Goal: Register for event/course

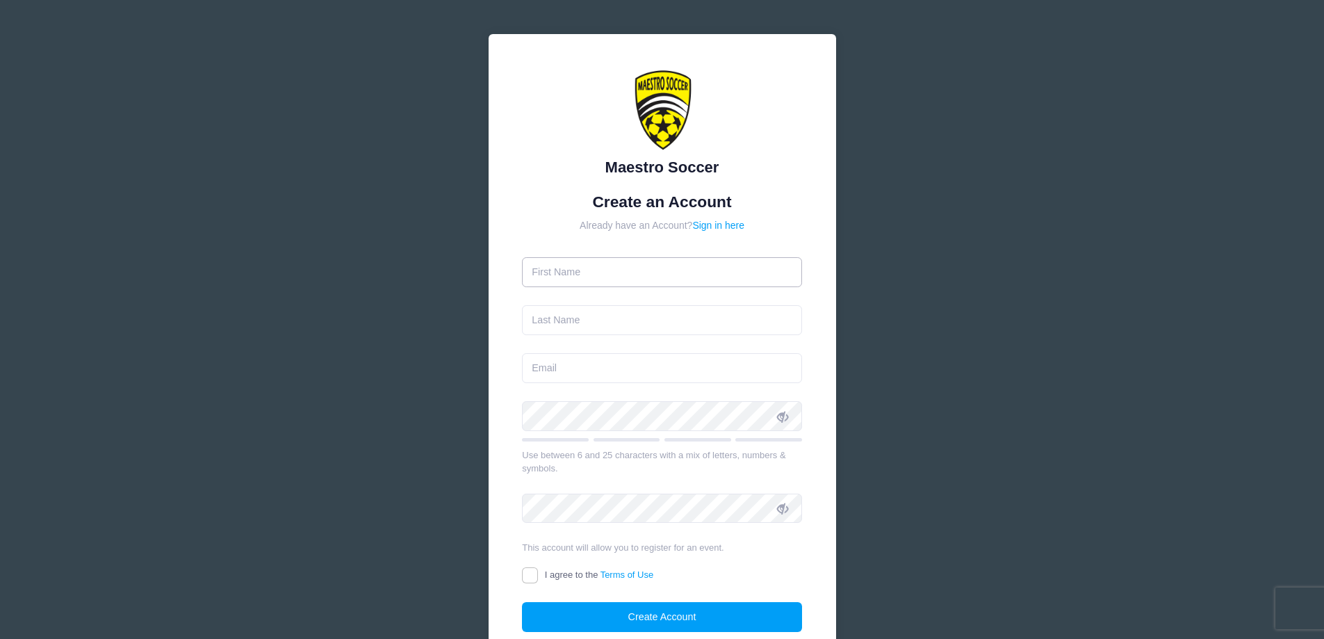
click at [619, 274] on input "text" at bounding box center [662, 272] width 280 height 30
type input "[PERSON_NAME]"
type input "[PERSON_NAME][EMAIL_ADDRESS][PERSON_NAME][DOMAIN_NAME]"
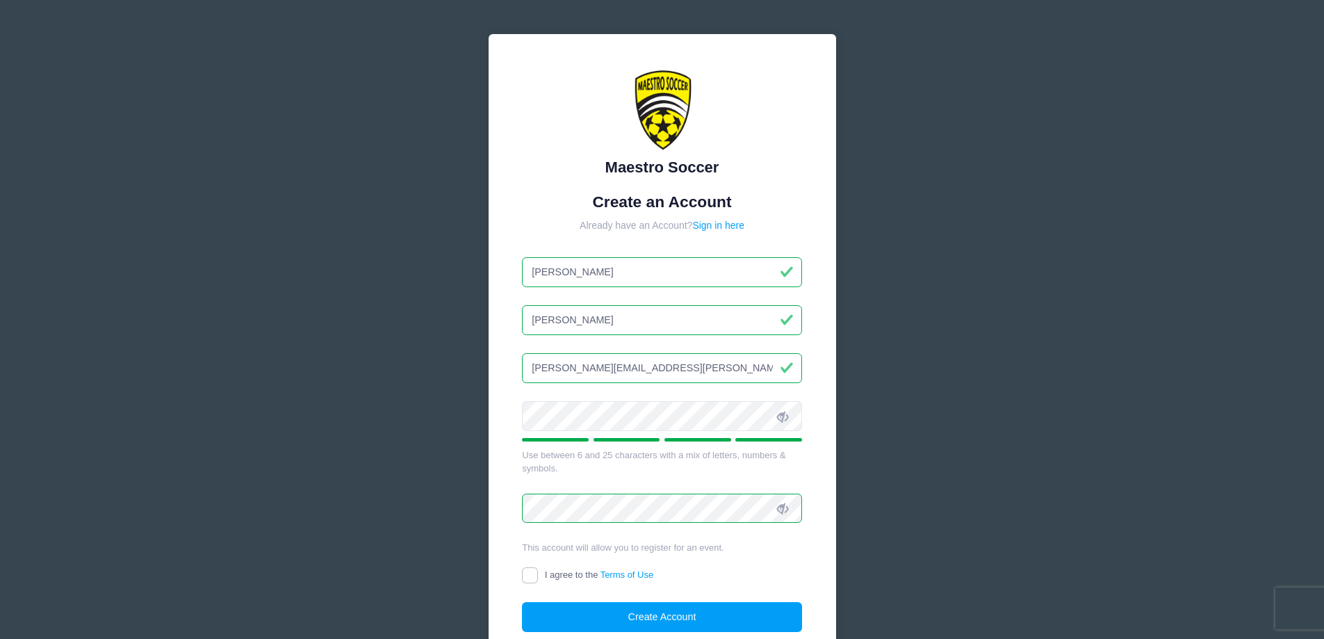
click at [543, 573] on label "I agree to the Terms of Use" at bounding box center [587, 575] width 131 height 15
click at [538, 573] on input "I agree to the Terms of Use" at bounding box center [530, 575] width 16 height 16
checkbox input "true"
click at [571, 618] on button "Create Account" at bounding box center [662, 617] width 280 height 30
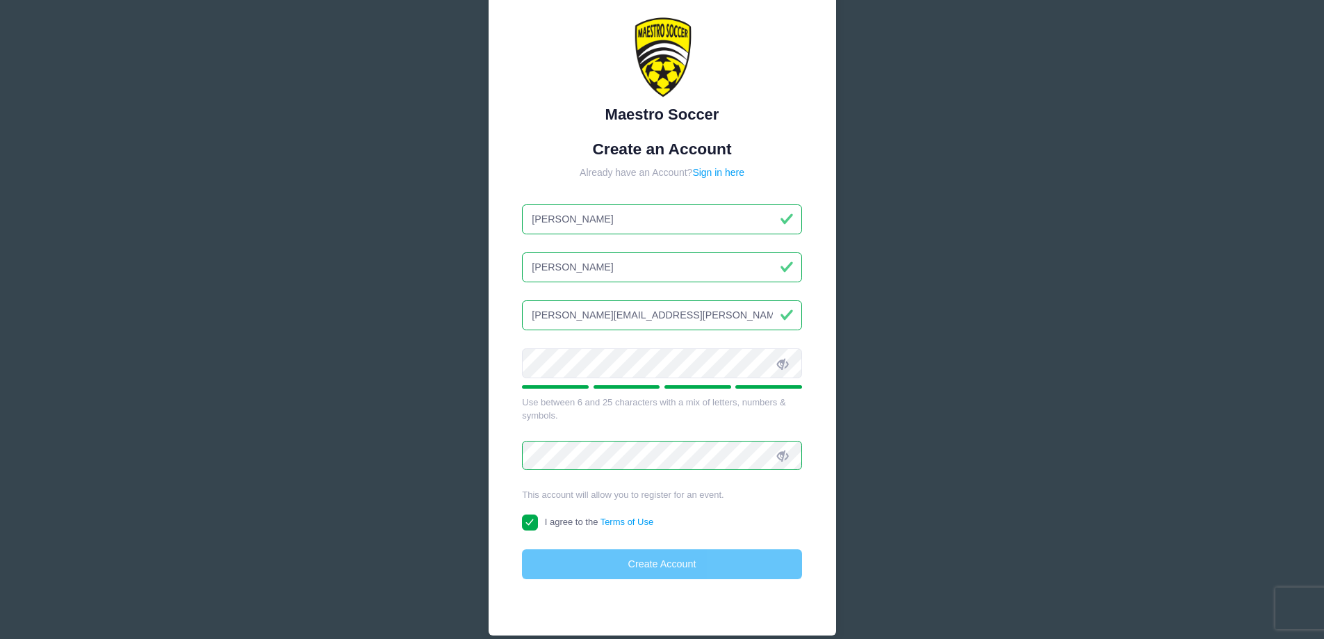
scroll to position [117, 0]
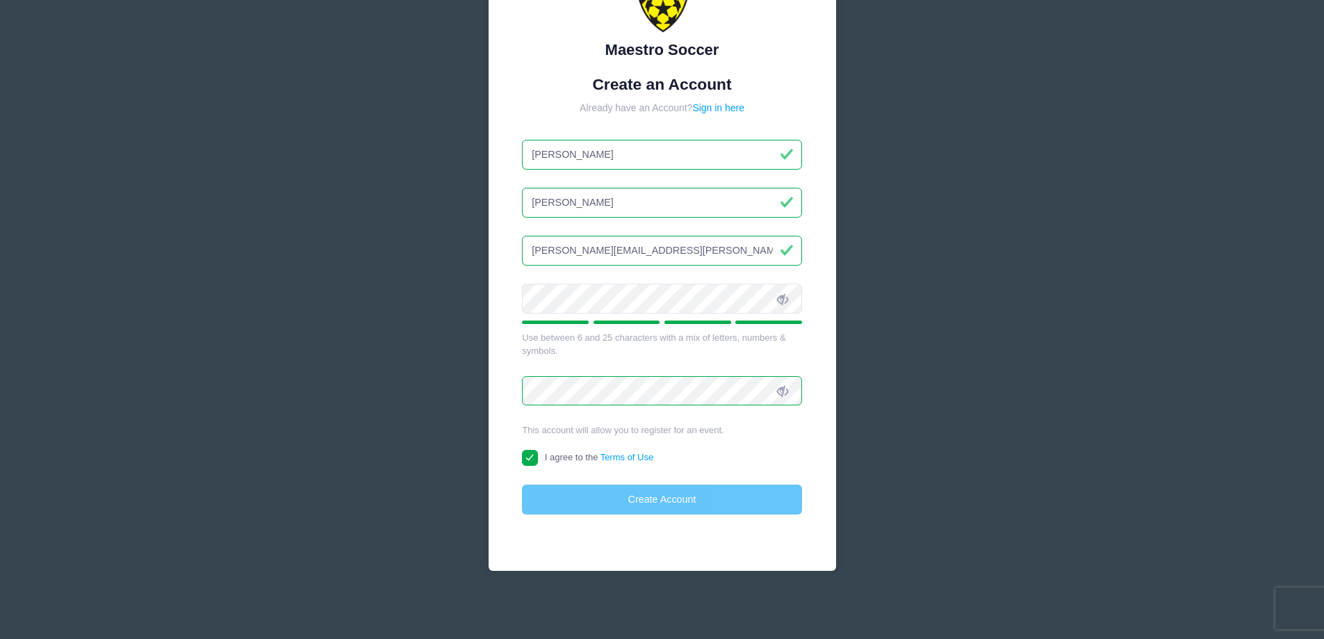
drag, startPoint x: 653, startPoint y: 486, endPoint x: 653, endPoint y: 500, distance: 14.6
click at [654, 490] on div "Create Account" at bounding box center [662, 499] width 280 height 30
click at [653, 503] on div "Create Account" at bounding box center [662, 499] width 280 height 30
click at [666, 177] on form "Create an Account Already have an Account? Sign in here Jared Zolna jared.zolna…" at bounding box center [662, 295] width 280 height 440
click at [715, 106] on link "Sign in here" at bounding box center [718, 107] width 52 height 11
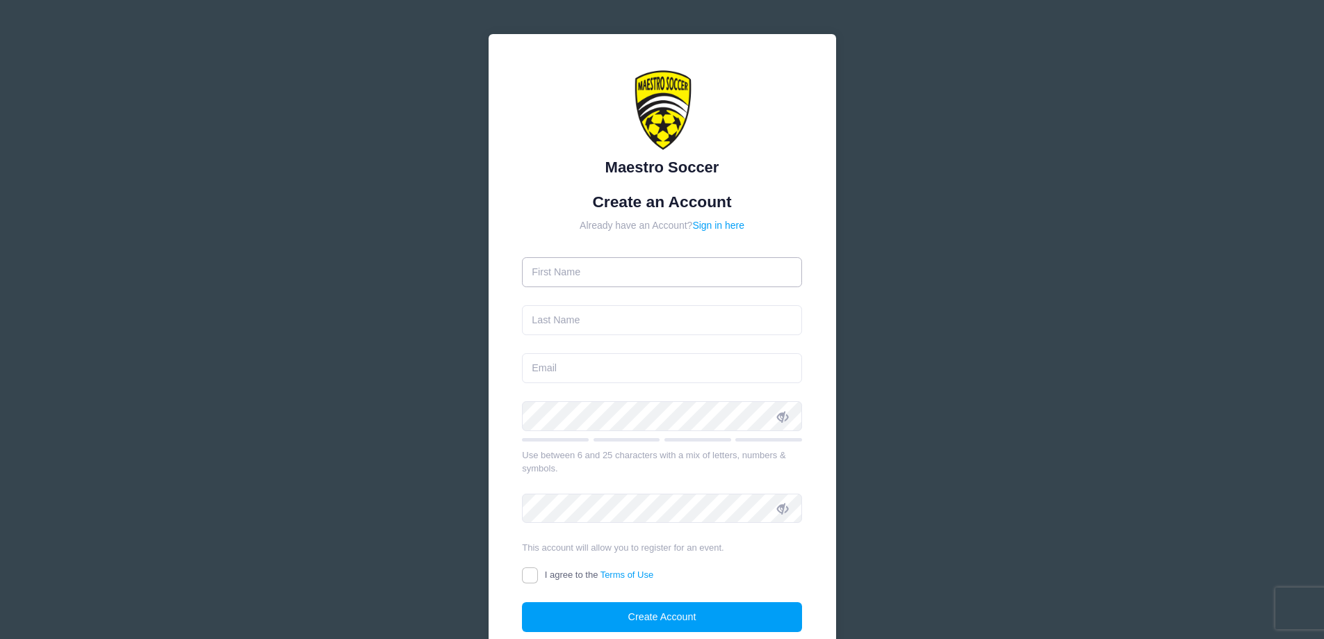
click at [664, 282] on input "text" at bounding box center [662, 272] width 280 height 30
type input "[PERSON_NAME]"
type input "[PERSON_NAME][EMAIL_ADDRESS][PERSON_NAME][DOMAIN_NAME]"
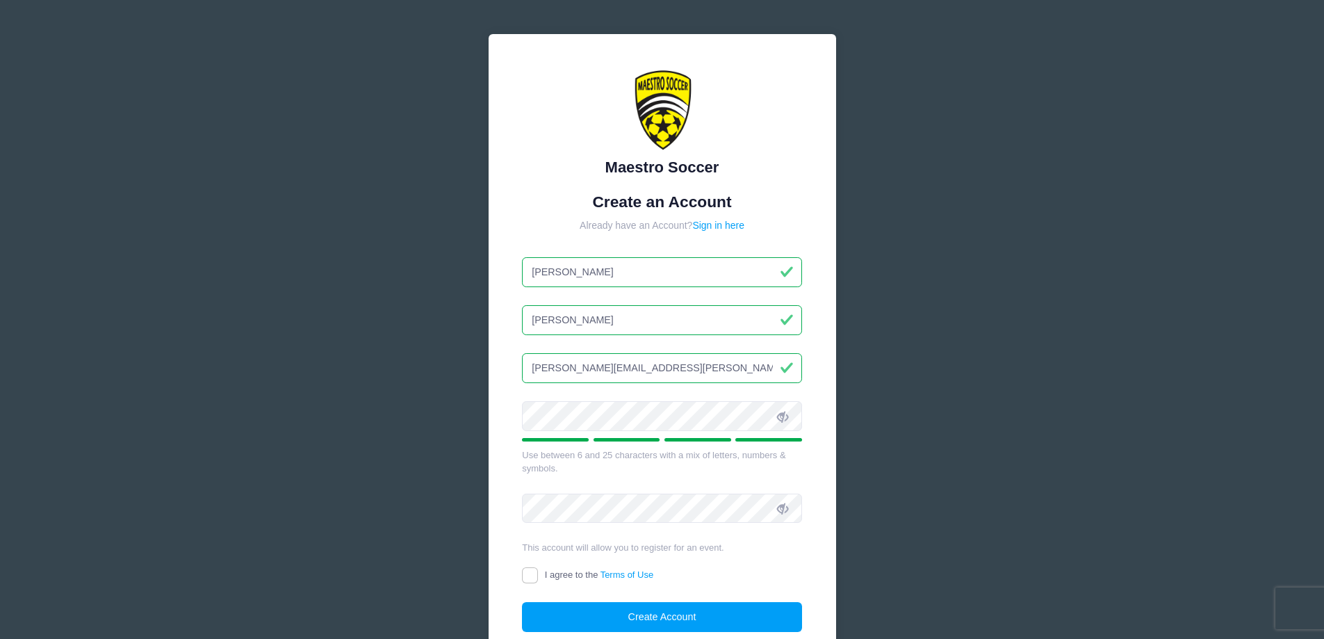
click at [783, 415] on icon at bounding box center [782, 416] width 11 height 11
click at [535, 572] on input "I agree to the Terms of Use" at bounding box center [530, 575] width 16 height 16
checkbox input "true"
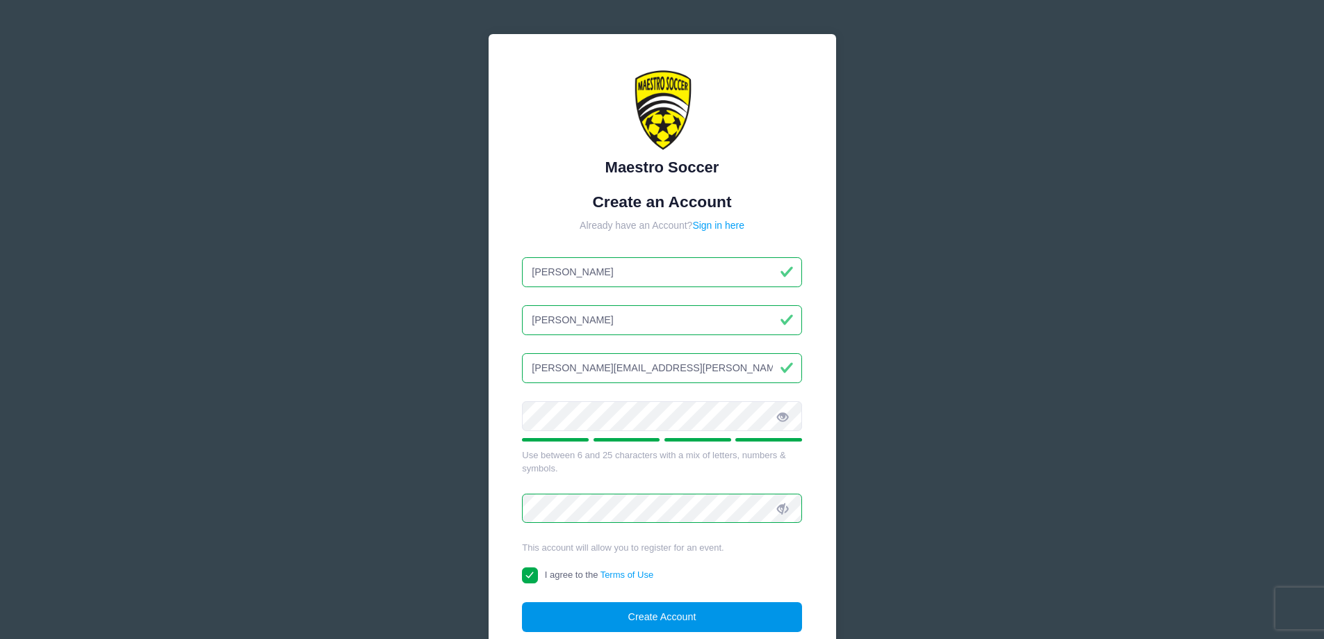
click at [553, 615] on button "Create Account" at bounding box center [662, 617] width 280 height 30
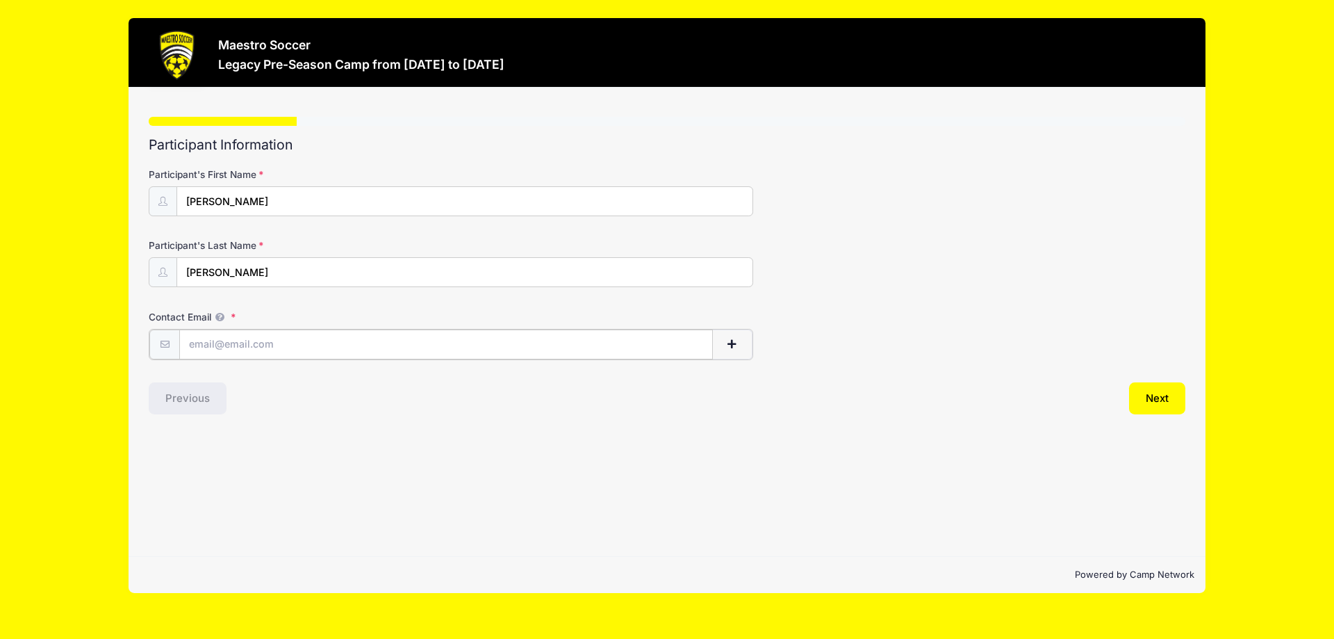
click at [260, 334] on input "Contact Email" at bounding box center [446, 344] width 534 height 30
type input "[PERSON_NAME][EMAIL_ADDRESS][PERSON_NAME][DOMAIN_NAME]"
click at [1144, 400] on button "Next" at bounding box center [1157, 397] width 56 height 32
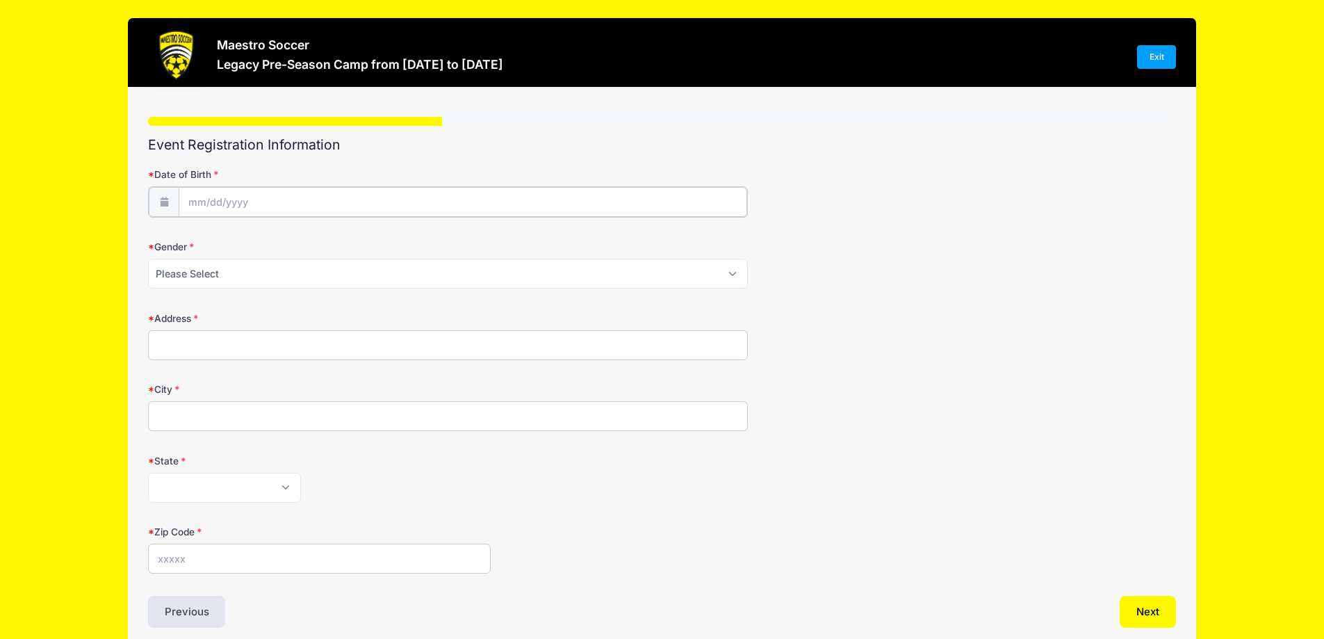
click at [251, 197] on input "Date of Birth" at bounding box center [463, 202] width 569 height 30
click at [176, 204] on span at bounding box center [163, 201] width 31 height 30
click at [195, 203] on input "Date of Birth" at bounding box center [463, 202] width 569 height 30
click at [305, 240] on input "2025" at bounding box center [308, 238] width 45 height 21
type input "2018"
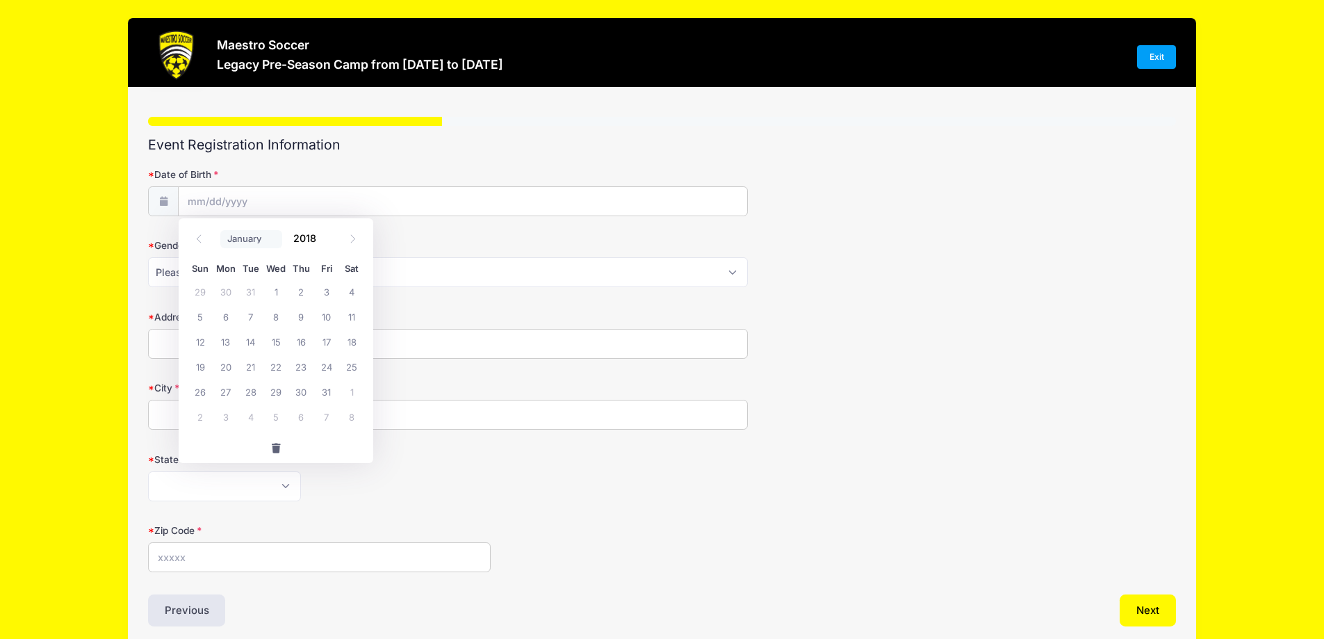
click at [230, 233] on select "January February March April May June July August September October November De…" at bounding box center [251, 239] width 62 height 18
select select "2"
click at [220, 230] on select "January February March April May June July August September October November De…" at bounding box center [251, 239] width 62 height 18
click at [330, 393] on span "30" at bounding box center [326, 391] width 25 height 25
type input "03/30/2018"
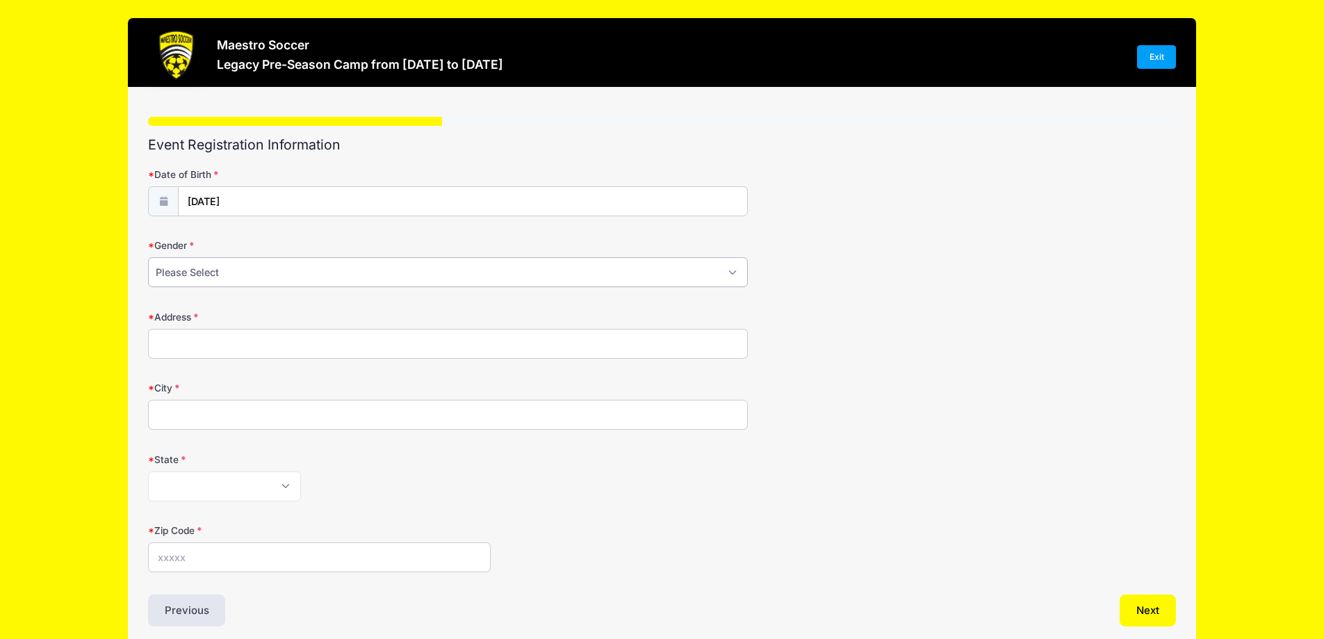
click at [256, 266] on select "Please Select Male Female Prefer Not To Say" at bounding box center [448, 272] width 600 height 30
select select "Male"
click at [148, 257] on select "Please Select Male Female Prefer Not To Say" at bounding box center [448, 272] width 600 height 30
click at [221, 336] on input "Address" at bounding box center [448, 344] width 600 height 30
type input "2 Manchester Drive"
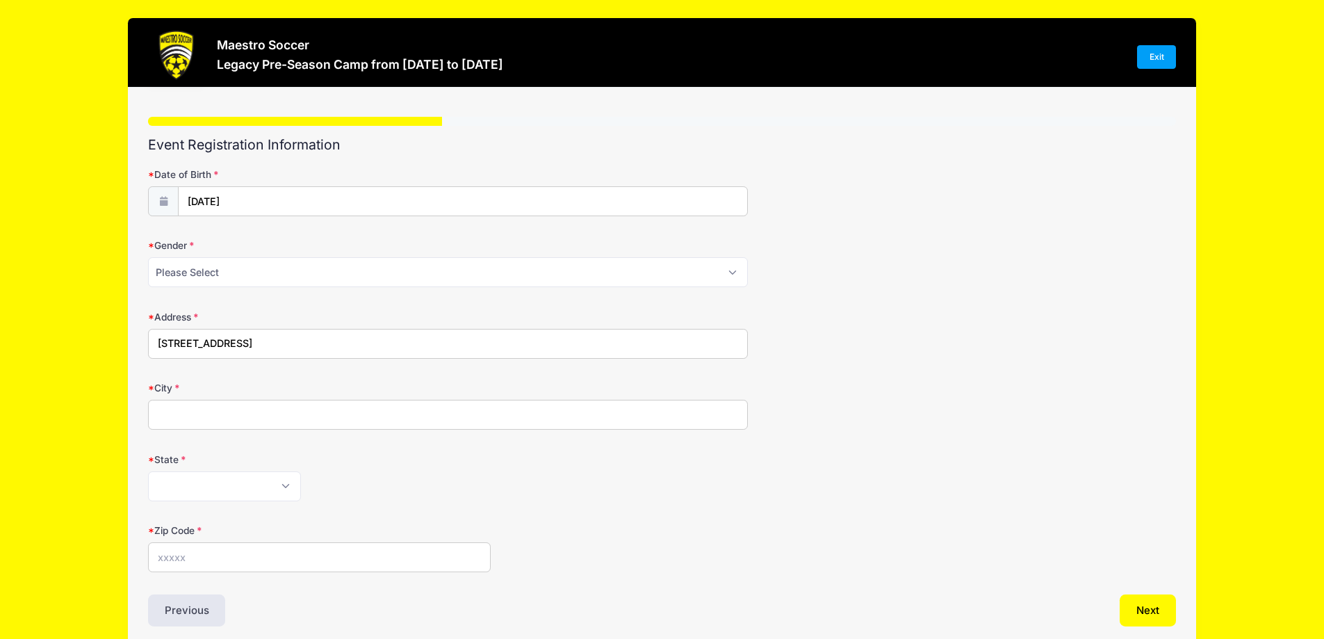
type input "Basking Ridge"
select select "NJ"
type input "07920"
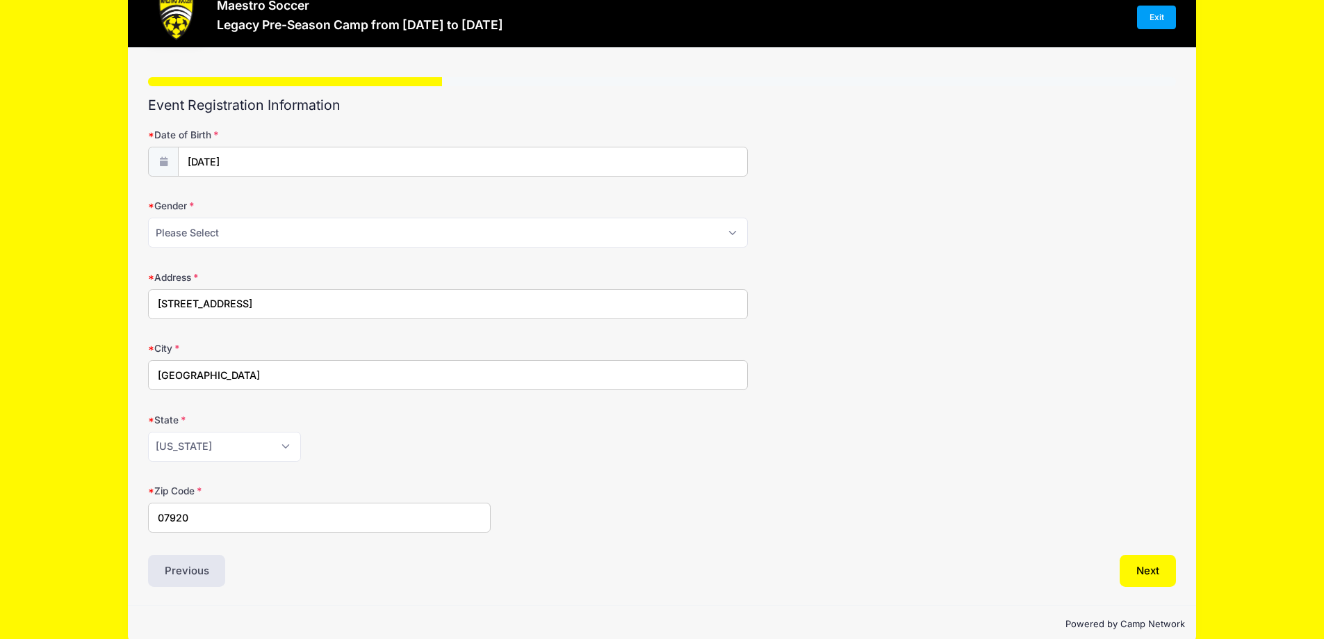
scroll to position [60, 0]
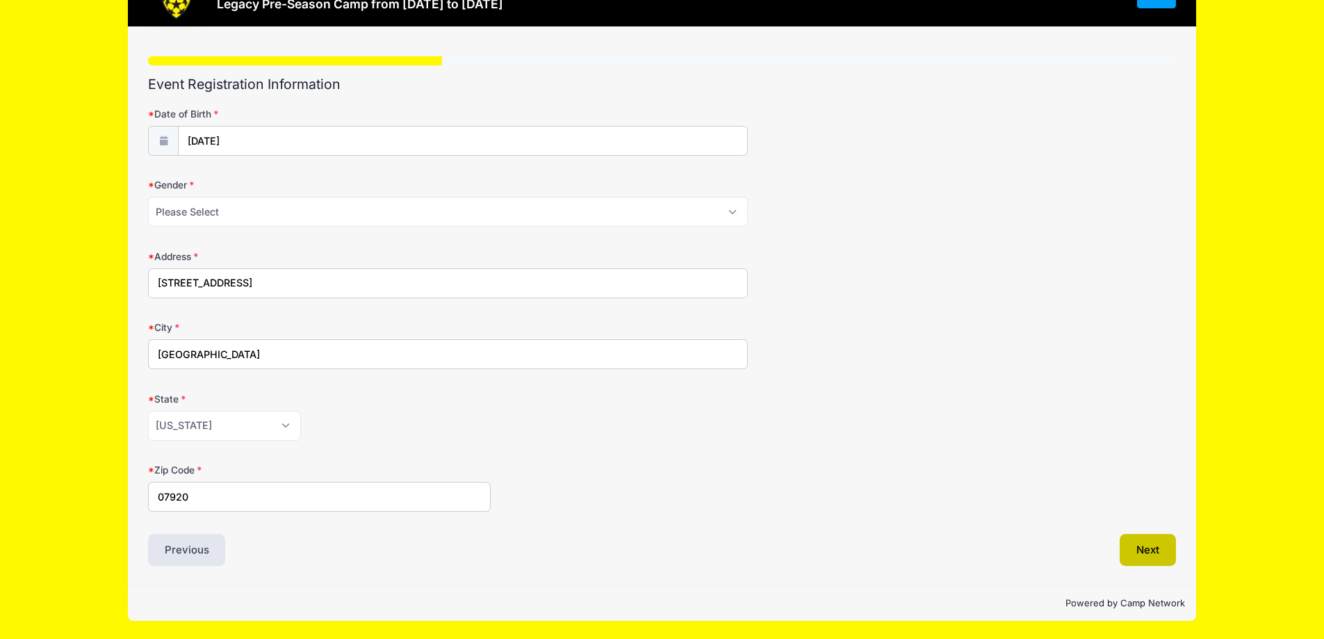
click at [1147, 564] on button "Next" at bounding box center [1148, 550] width 56 height 32
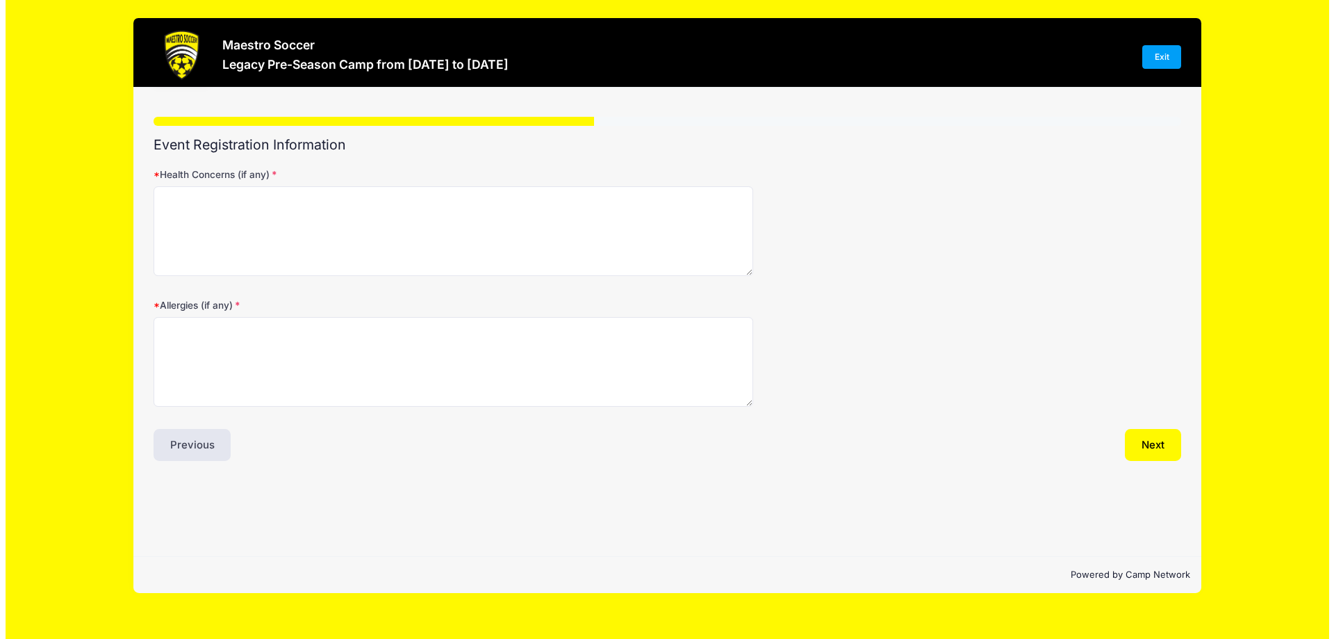
scroll to position [0, 0]
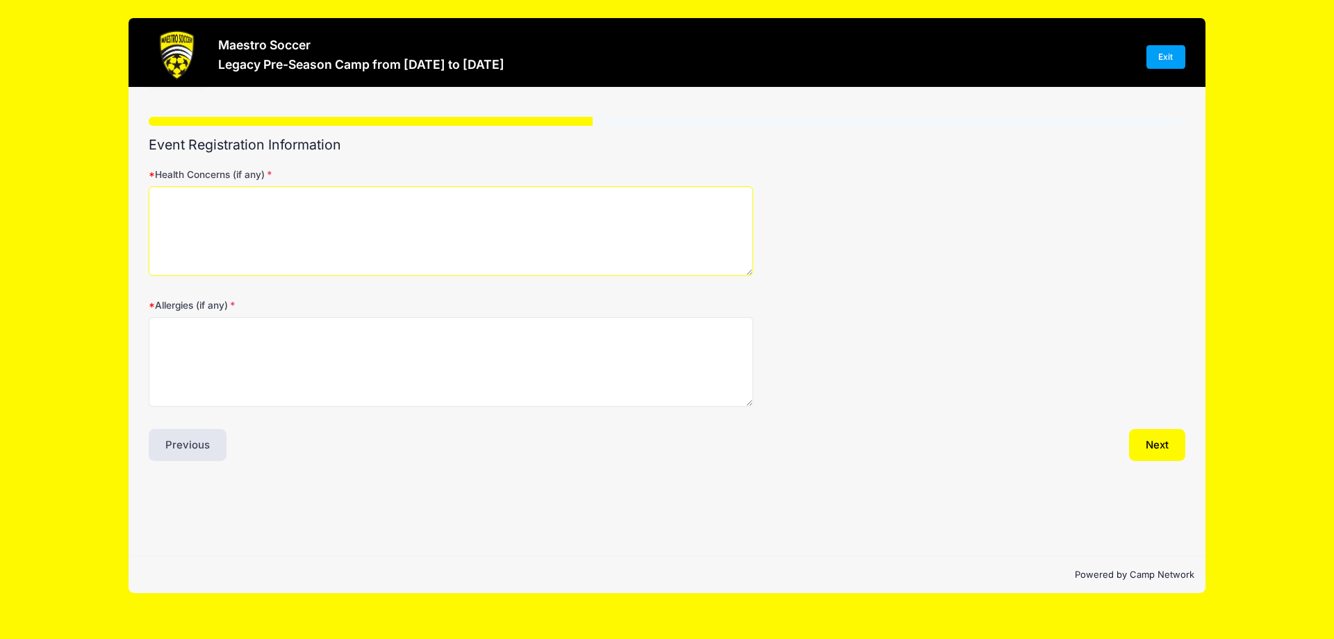
click at [168, 206] on textarea "Health Concerns (if any)" at bounding box center [451, 231] width 605 height 90
type textarea "N/A"
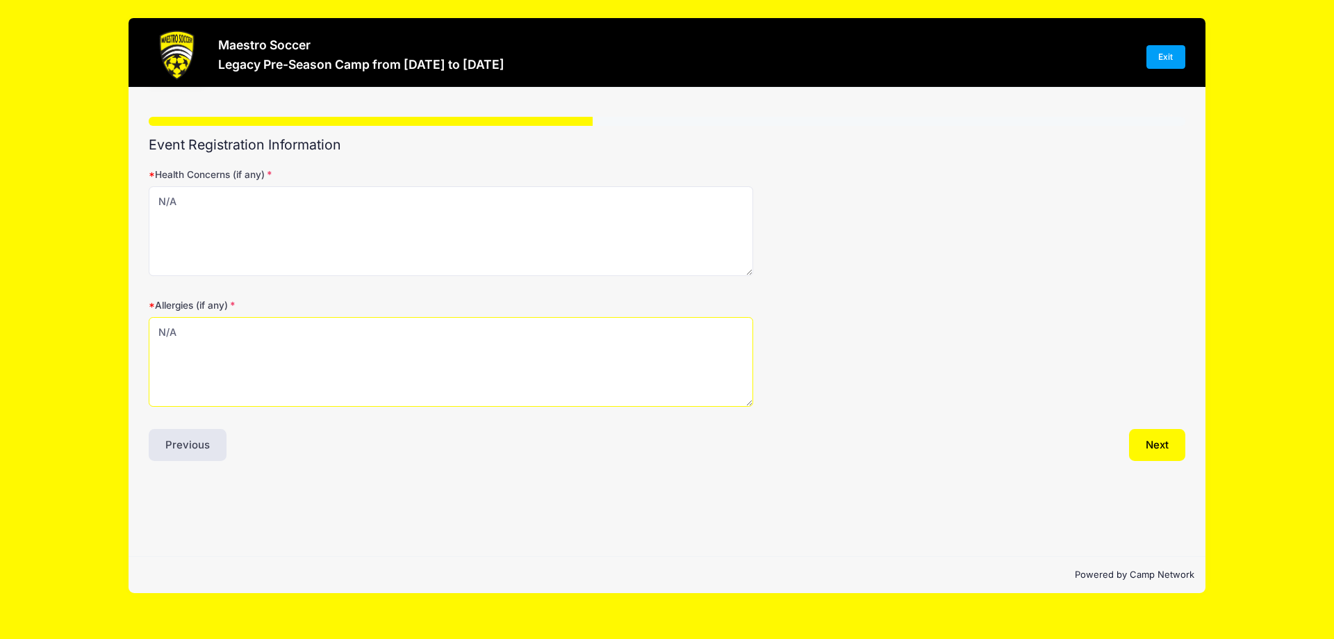
type textarea "N/A"
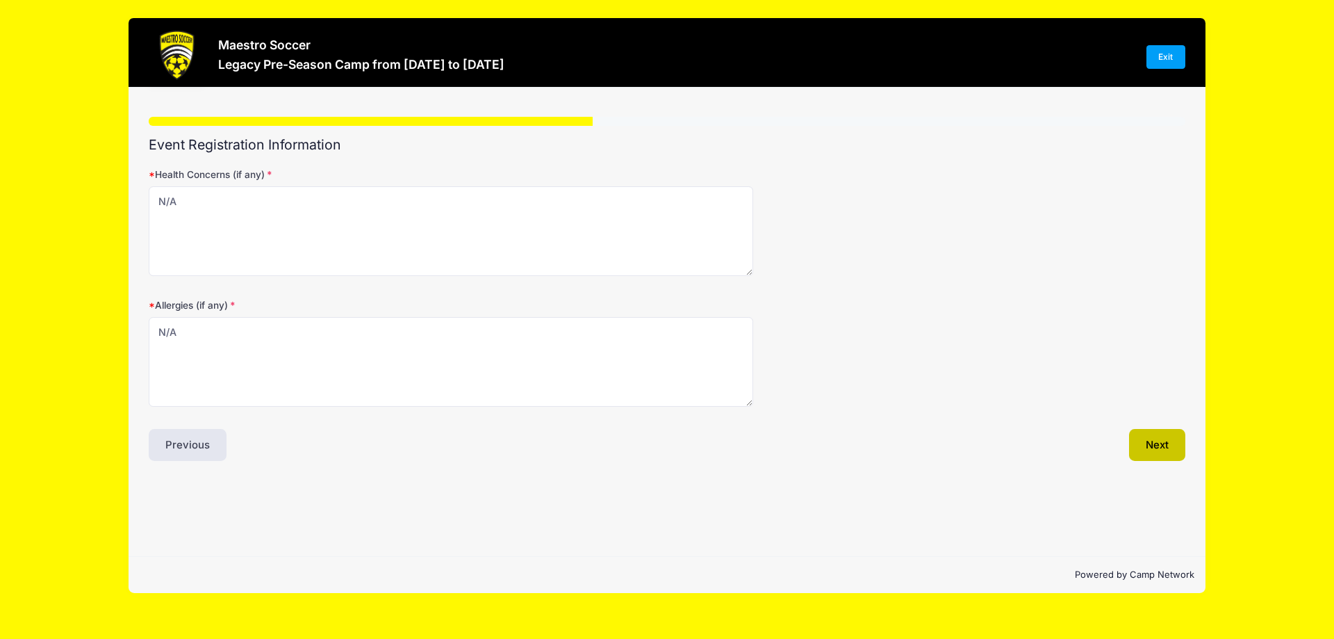
click at [1165, 441] on button "Next" at bounding box center [1157, 445] width 56 height 32
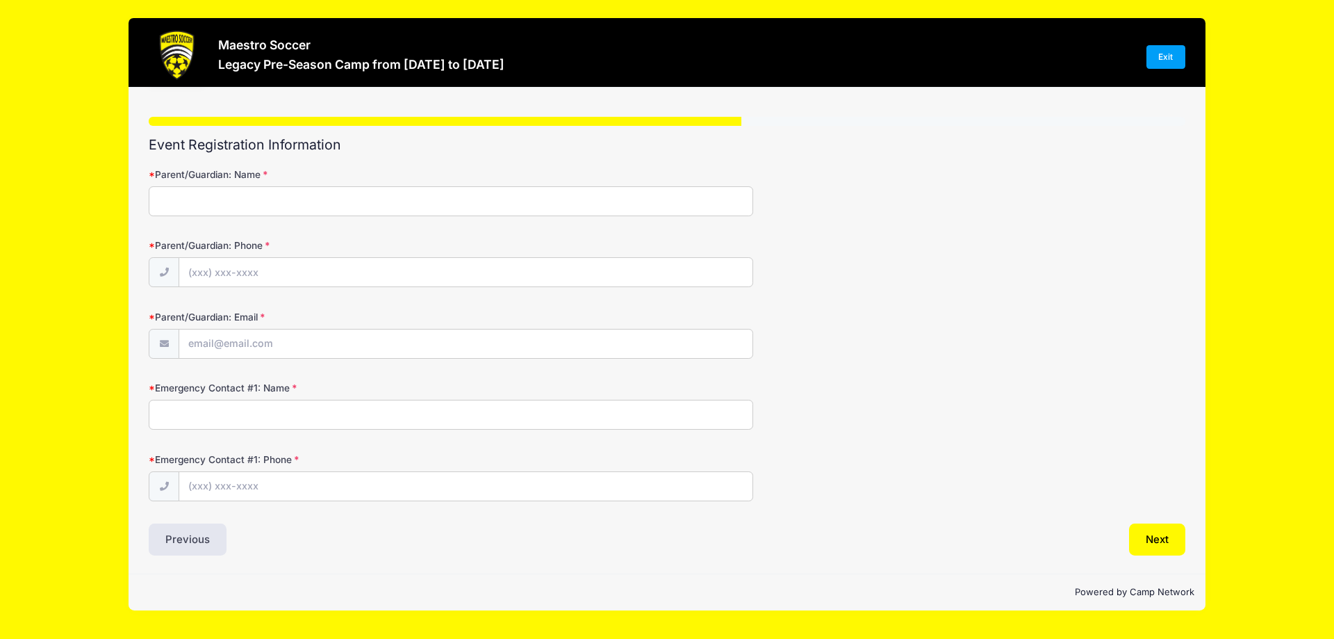
click at [215, 211] on input "Parent/Guardian: Name" at bounding box center [451, 201] width 605 height 30
type input "Jared Zolna"
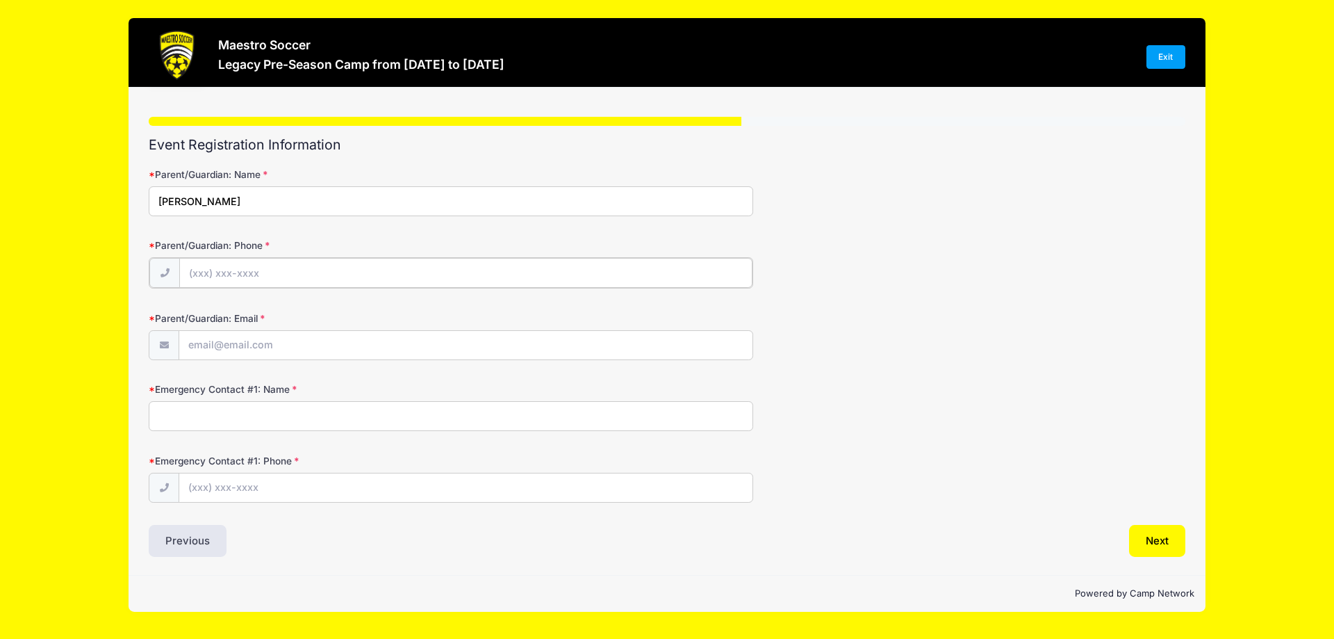
type input "(973) 220-4744"
type input "[PERSON_NAME][EMAIL_ADDRESS][PERSON_NAME][DOMAIN_NAME]"
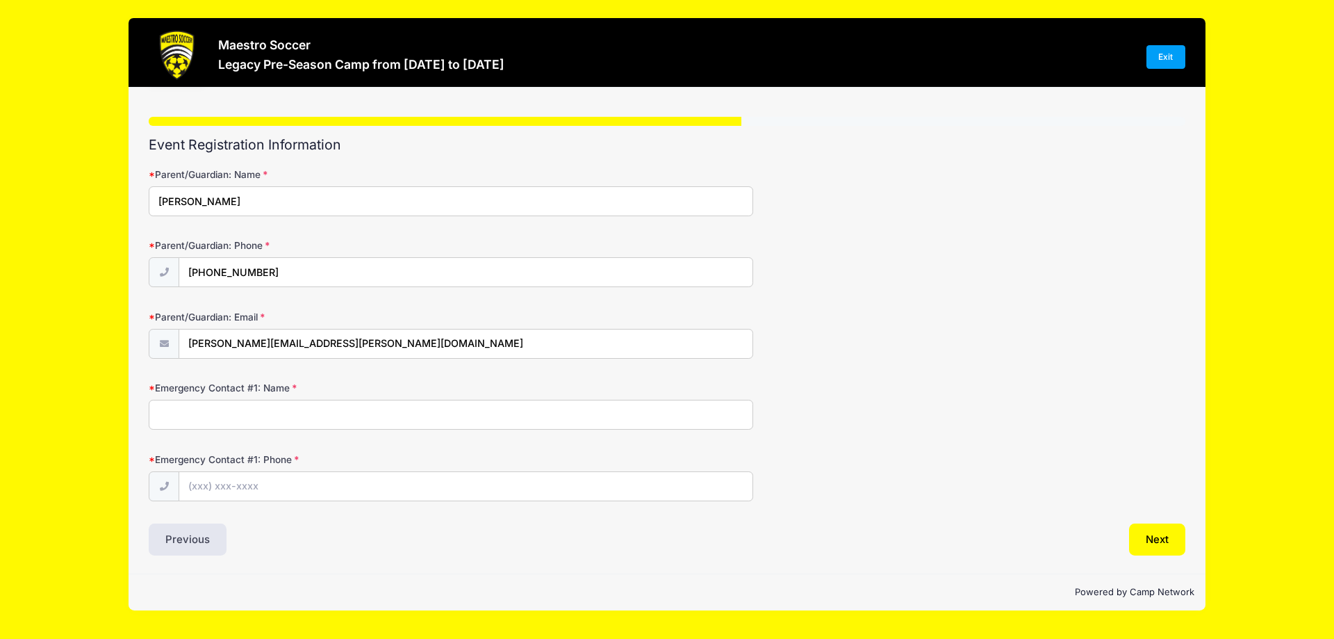
click at [244, 419] on input "Emergency Contact #1: Name" at bounding box center [451, 415] width 605 height 30
type input "Rachel Zolna"
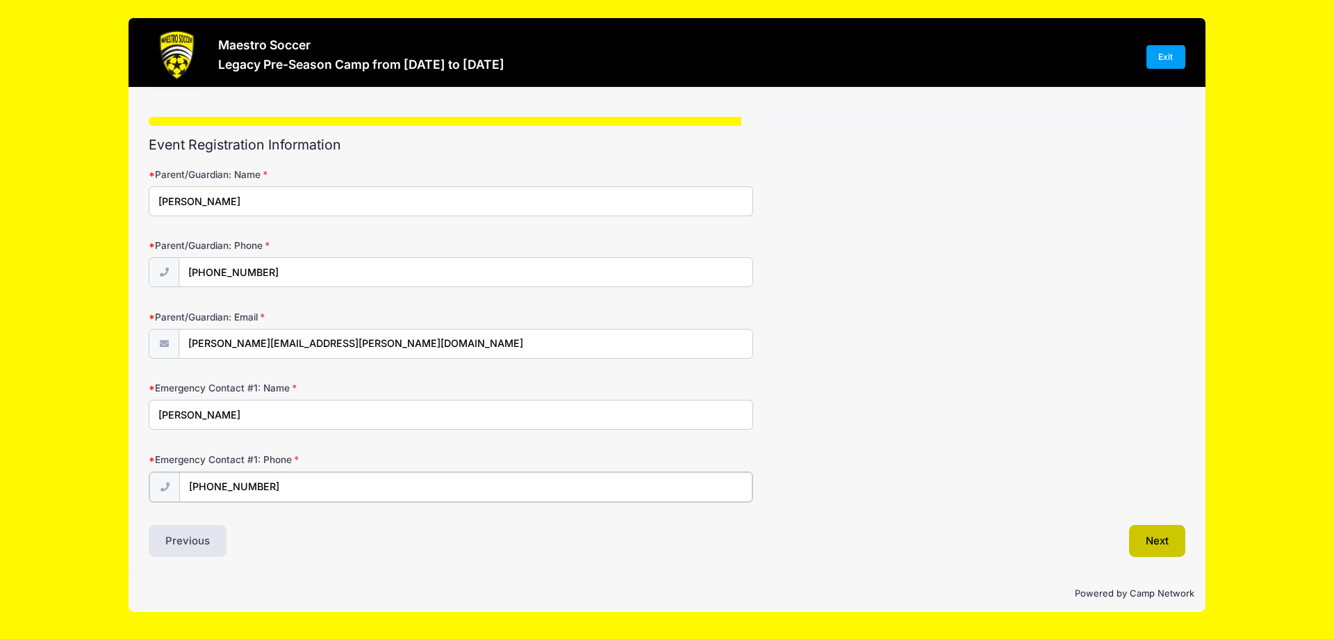
type input "(610) 360-8800"
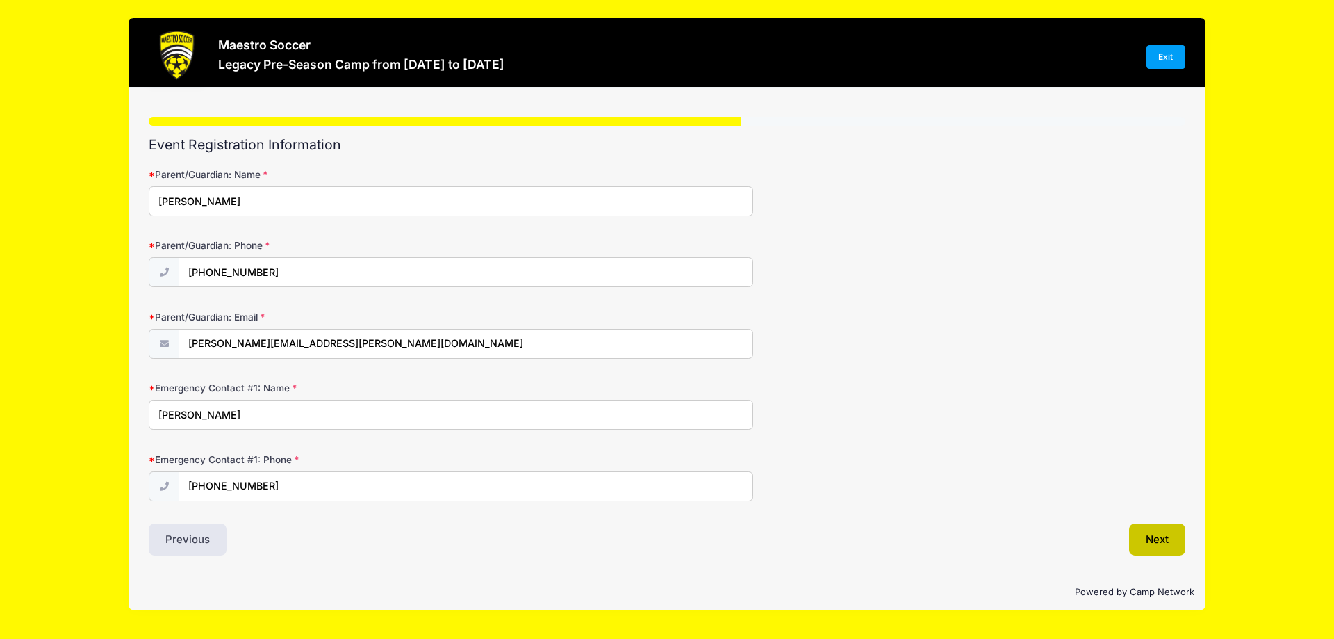
click at [1164, 546] on button "Next" at bounding box center [1157, 539] width 56 height 32
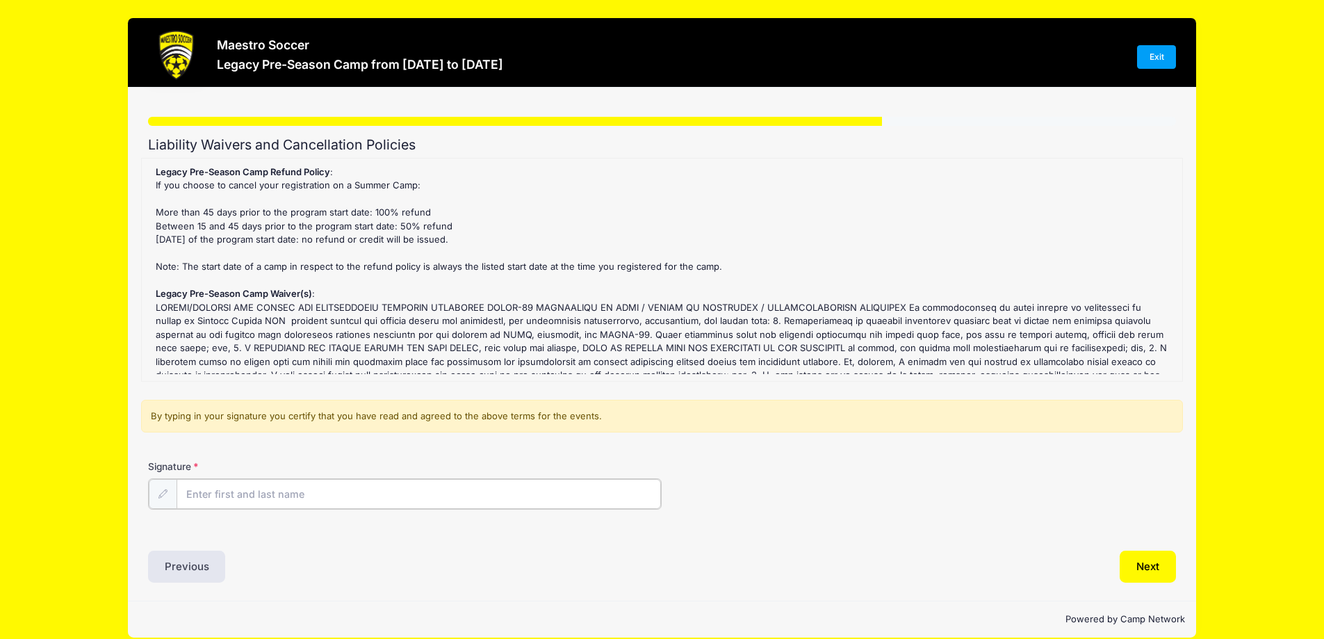
click at [299, 504] on input "Signature" at bounding box center [419, 494] width 485 height 30
type input "JARED ZOLNA"
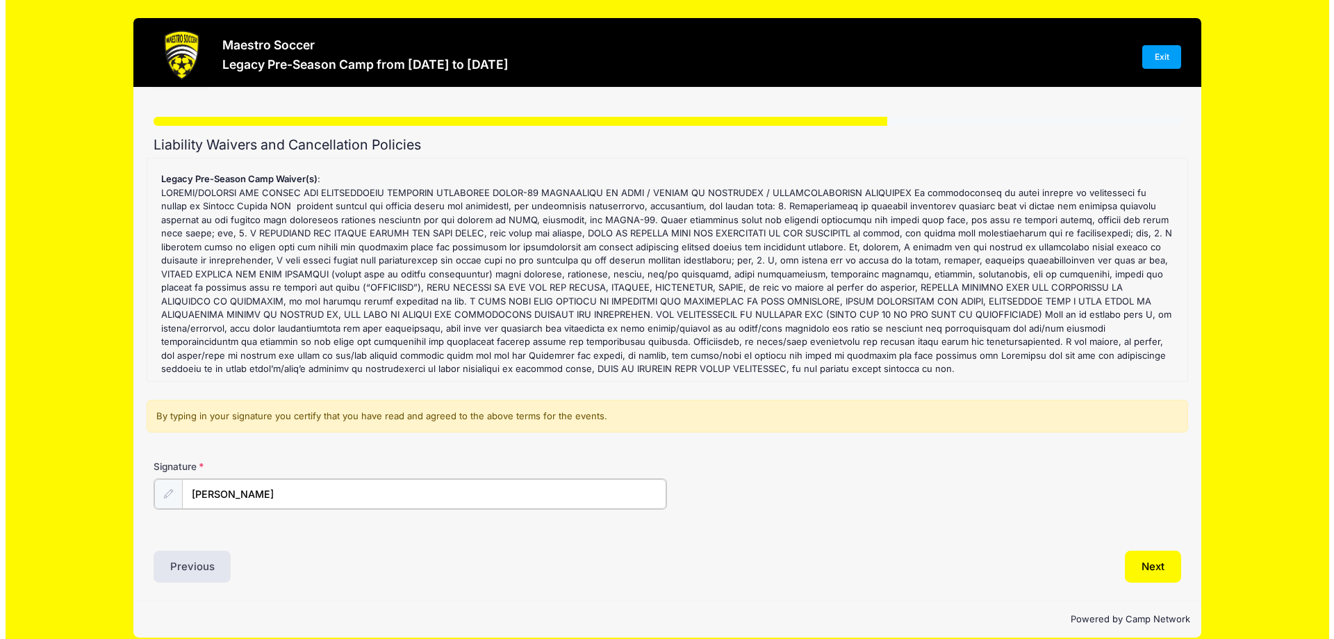
scroll to position [117, 0]
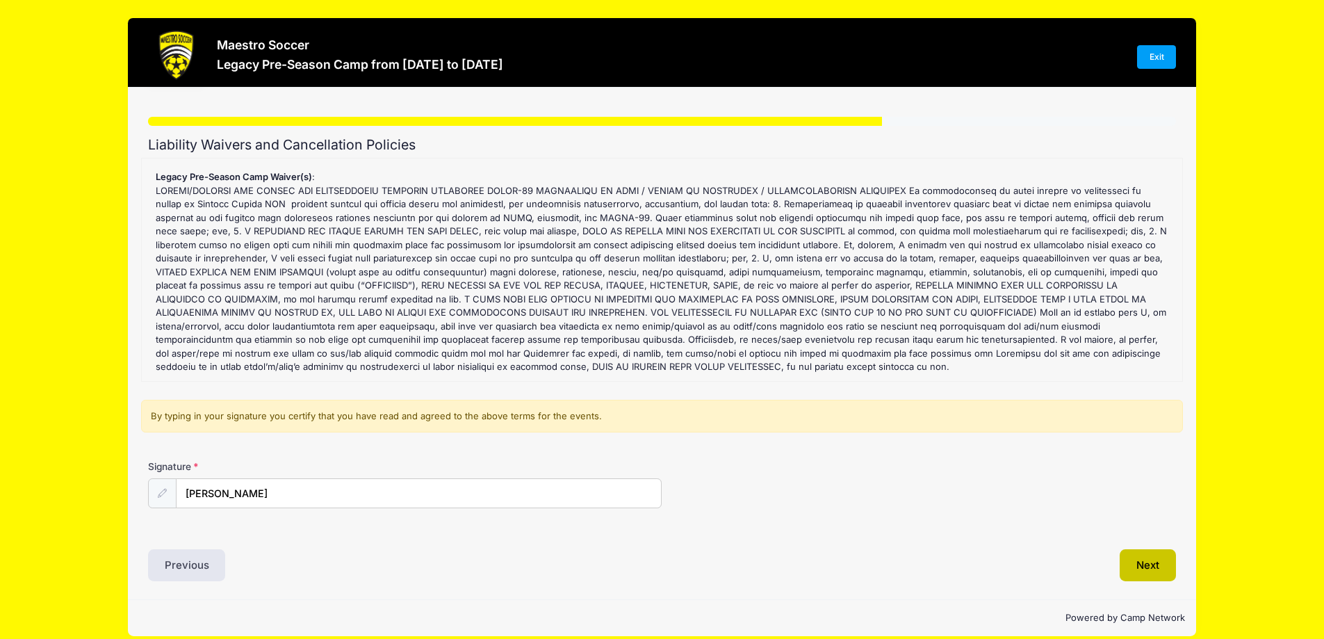
click at [1166, 565] on button "Next" at bounding box center [1148, 565] width 56 height 32
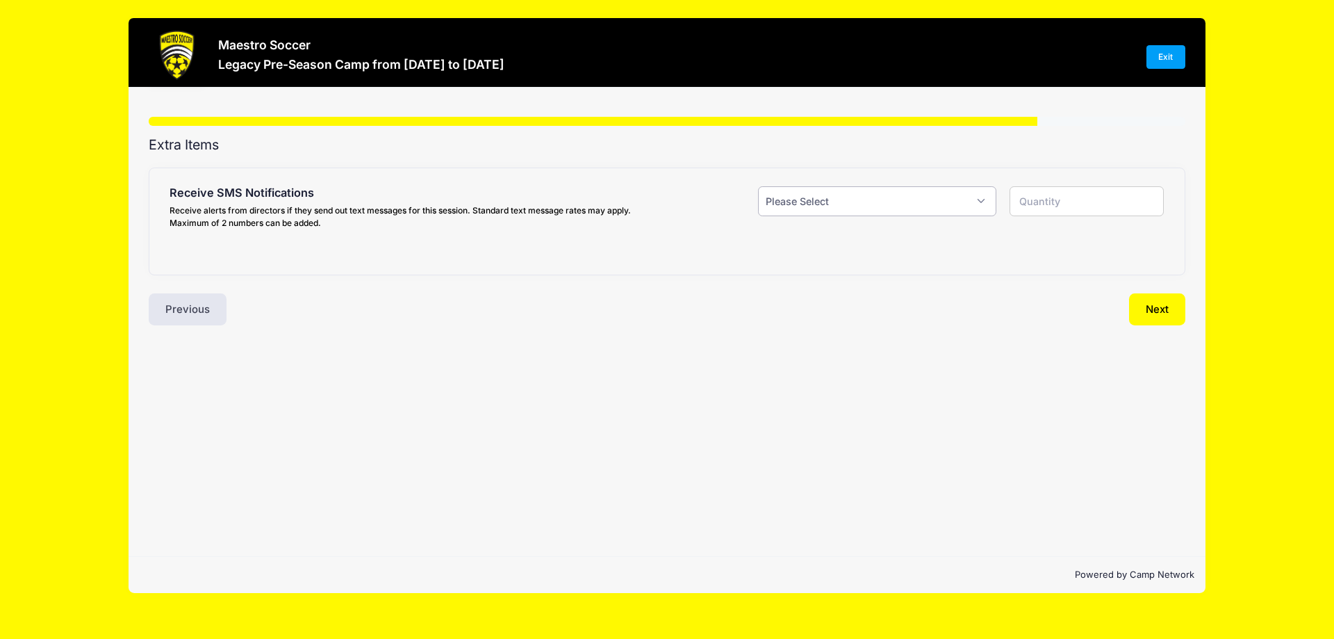
click at [840, 187] on select "Please Select Yes ($0.00) No" at bounding box center [877, 201] width 238 height 30
select select "1"
click at [758, 186] on select "Please Select Yes ($0.00) No" at bounding box center [877, 201] width 238 height 30
type input "1"
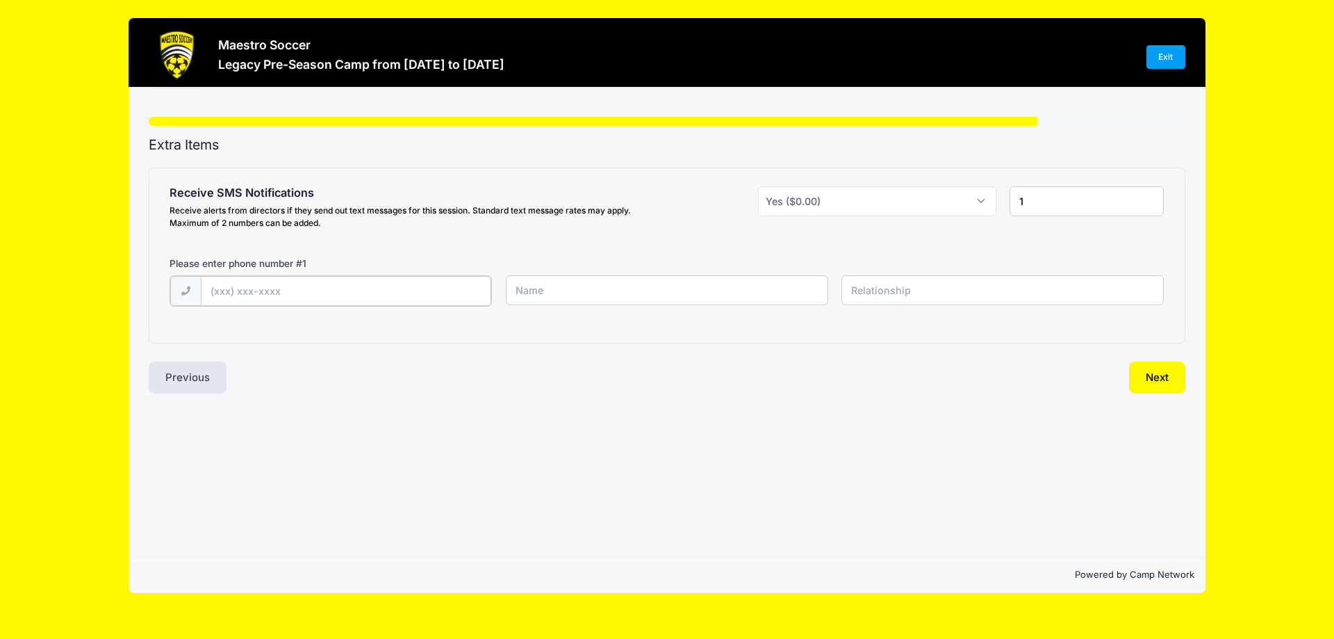
click at [0, 0] on input "text" at bounding box center [0, 0] width 0 height 0
type input "(973) 220-4744"
type input "Jared Zolna"
click at [0, 0] on input "text" at bounding box center [0, 0] width 0 height 0
type input "Father"
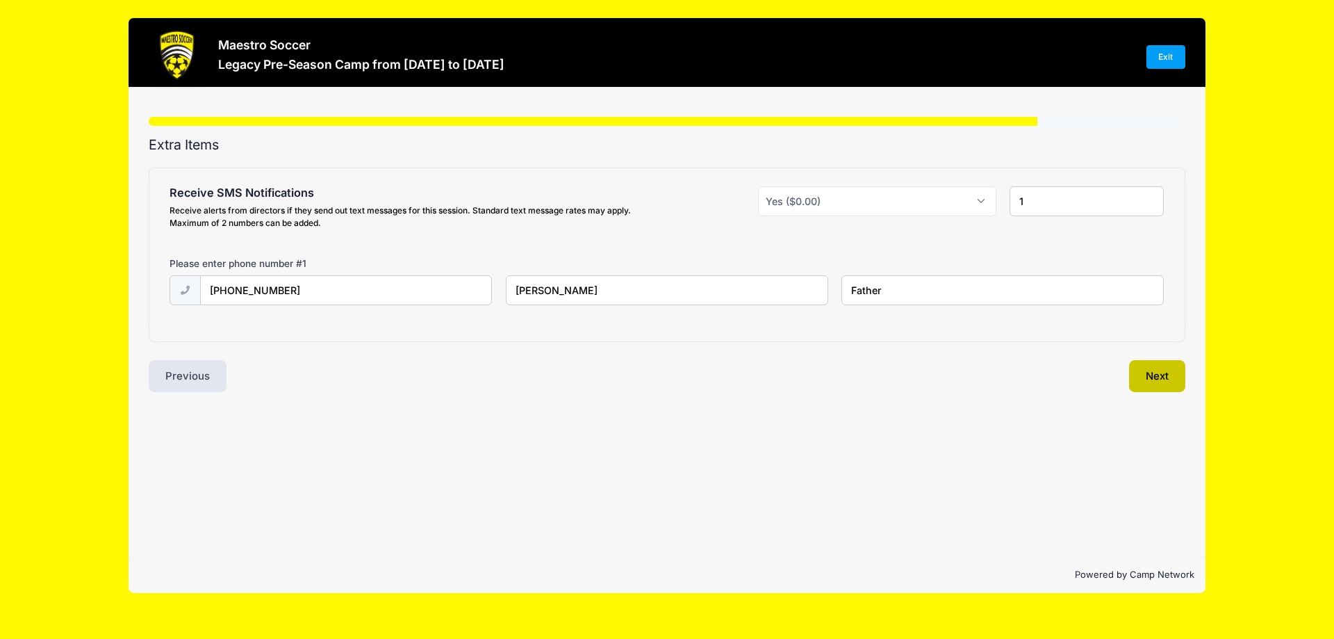
click at [1141, 384] on button "Next" at bounding box center [1157, 376] width 56 height 32
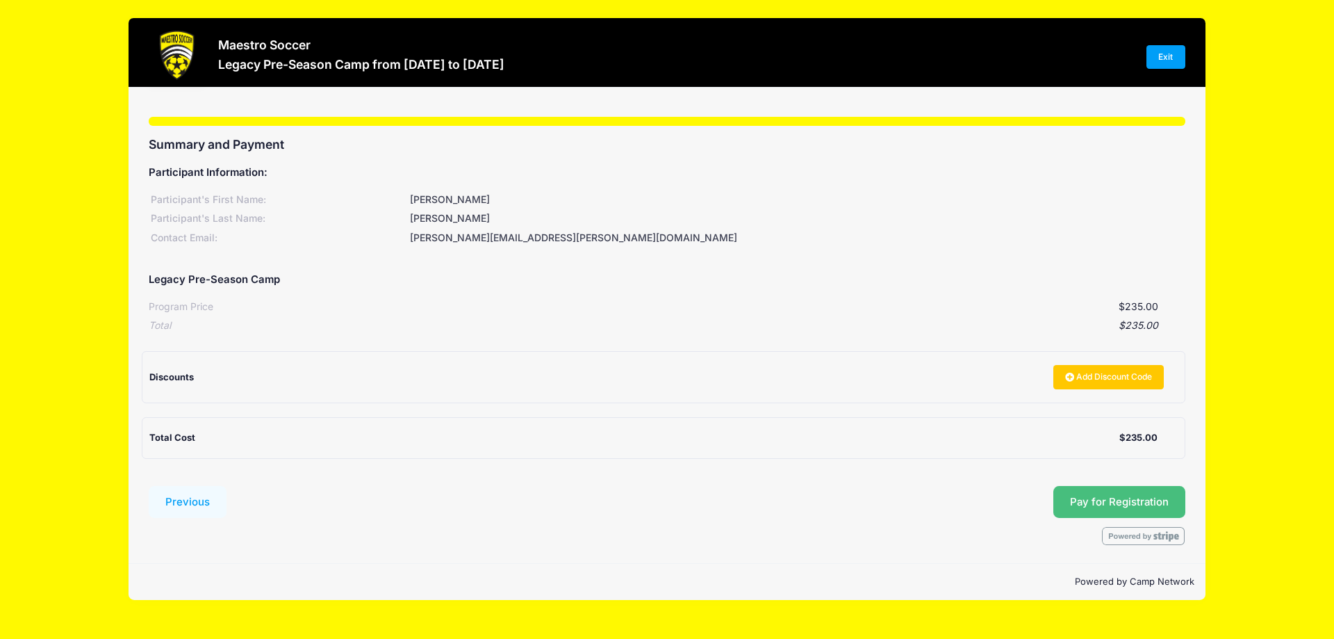
click at [1141, 496] on span "Pay for Registration" at bounding box center [1119, 502] width 99 height 13
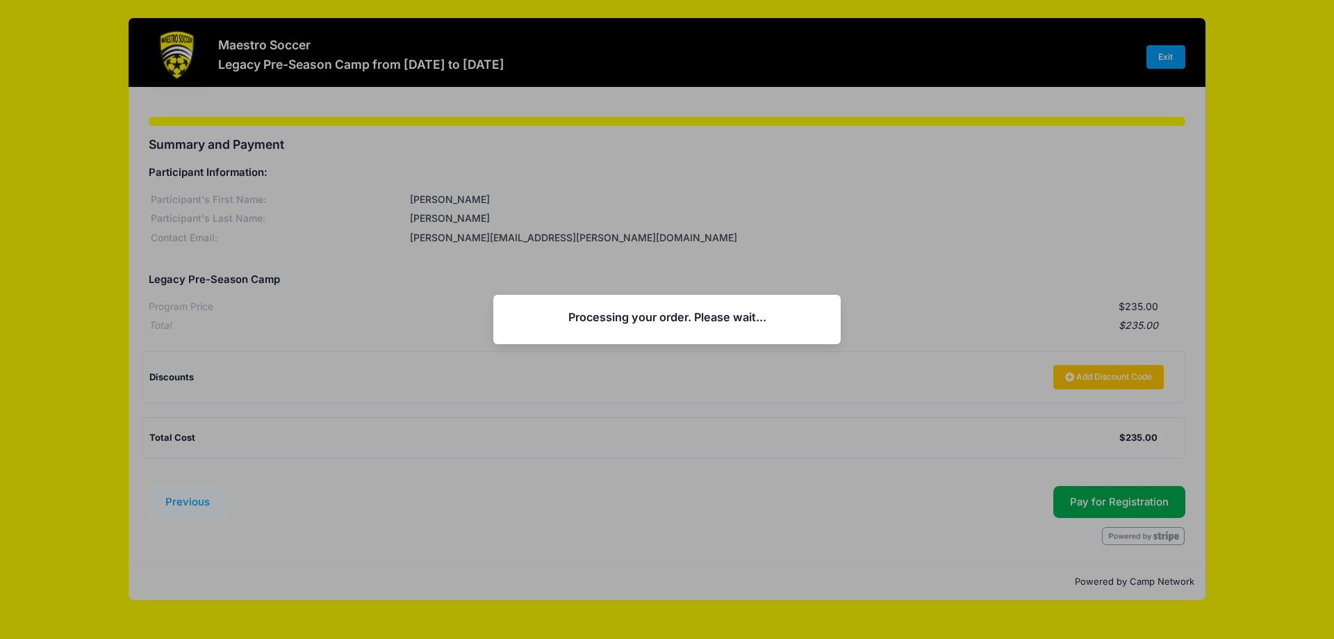
click at [783, 234] on div "Processing your order. Please wait... Continue Close" at bounding box center [667, 319] width 1334 height 639
